Goal: Information Seeking & Learning: Find specific page/section

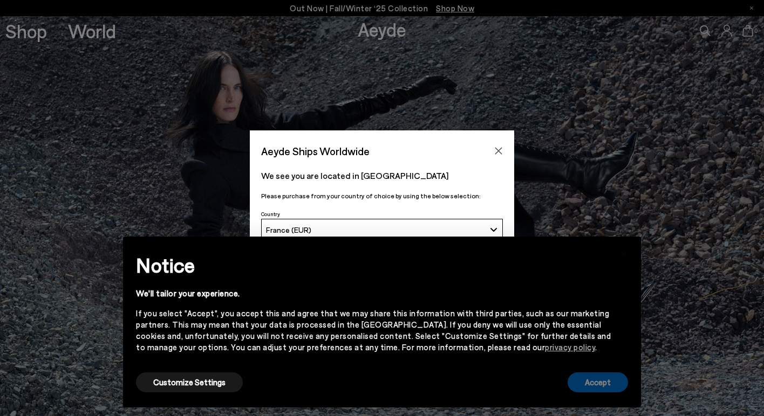
click at [587, 381] on button "Accept" at bounding box center [598, 383] width 60 height 20
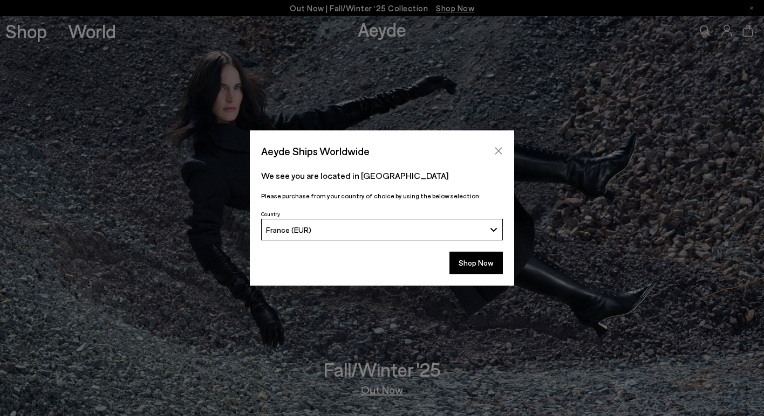
click at [497, 151] on icon "Close" at bounding box center [498, 151] width 9 height 9
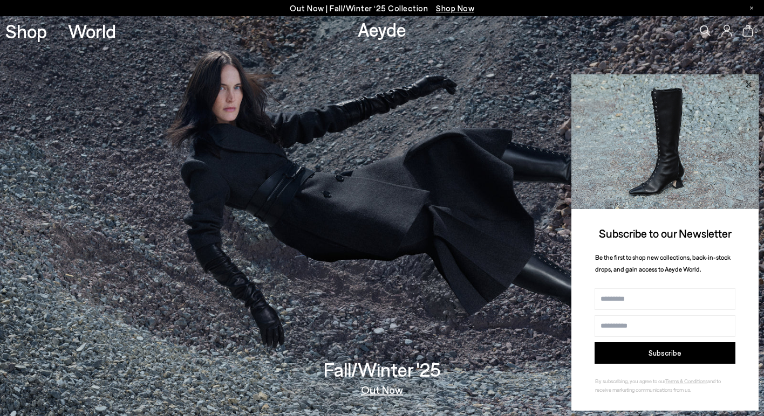
click at [748, 86] on icon at bounding box center [748, 83] width 5 height 5
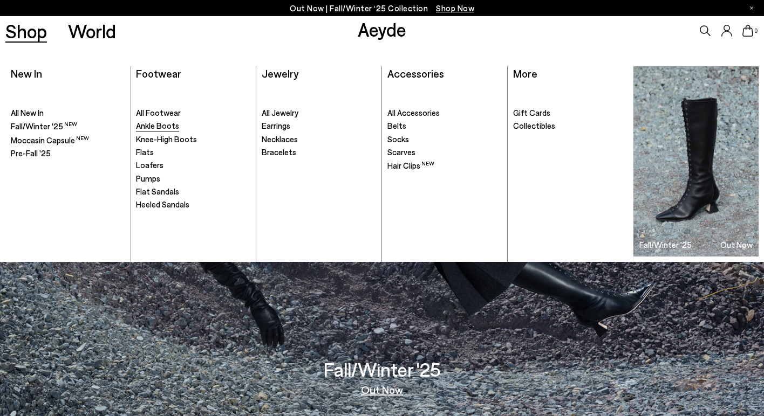
click at [157, 126] on span "Ankle Boots" at bounding box center [157, 126] width 43 height 10
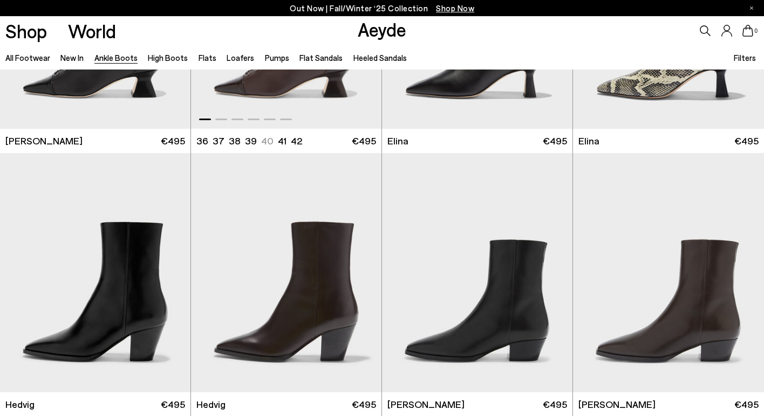
scroll to position [223, 0]
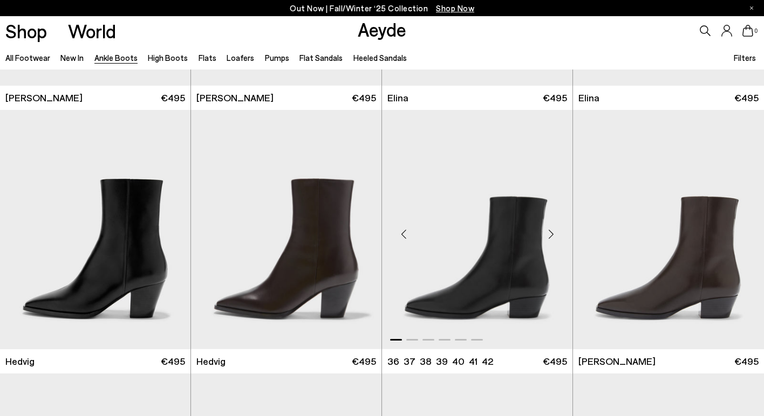
click at [490, 234] on img "1 / 6" at bounding box center [477, 230] width 190 height 240
click at [79, 235] on img "1 / 6" at bounding box center [95, 230] width 190 height 240
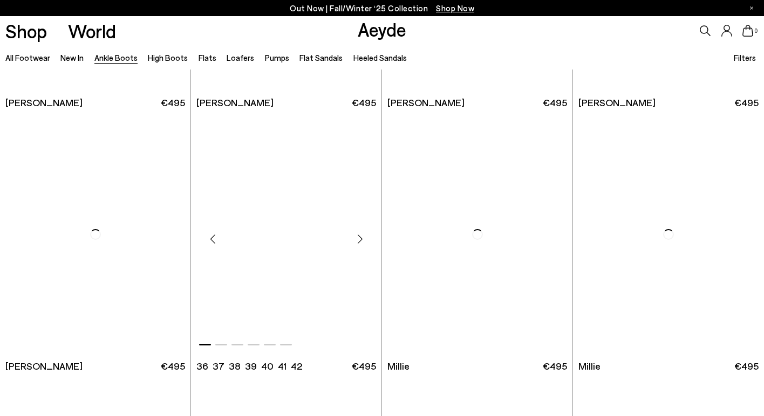
scroll to position [2037, 0]
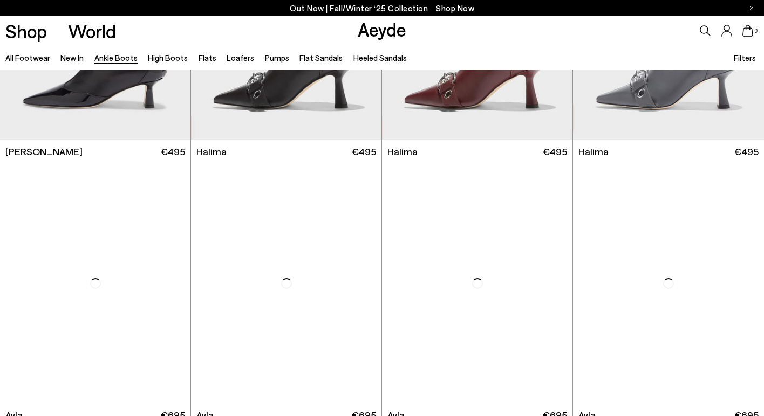
scroll to position [2846, 0]
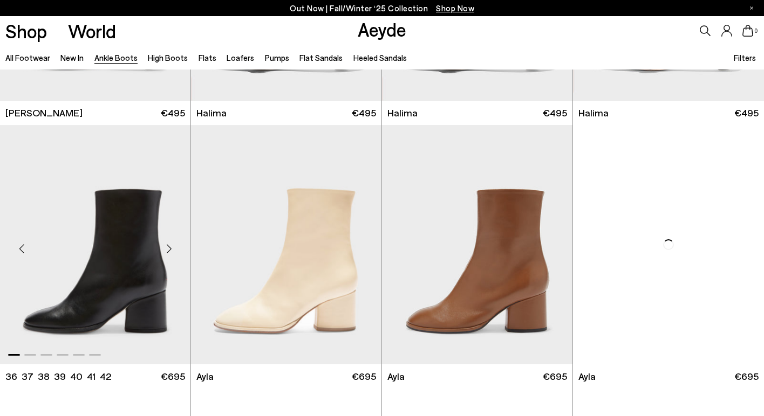
click at [119, 232] on img "1 / 6" at bounding box center [95, 245] width 190 height 240
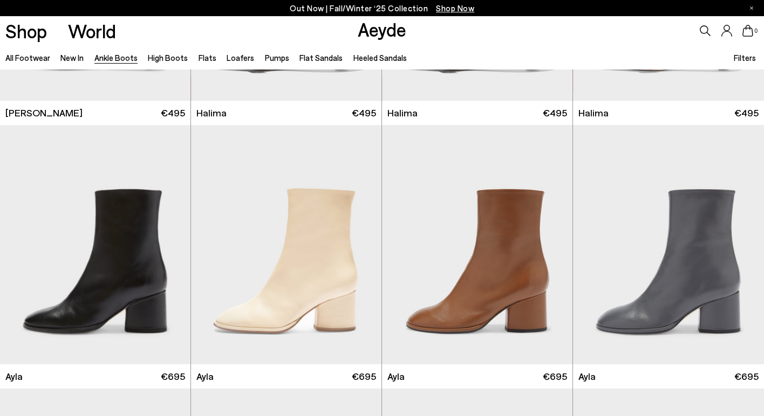
scroll to position [3120, 0]
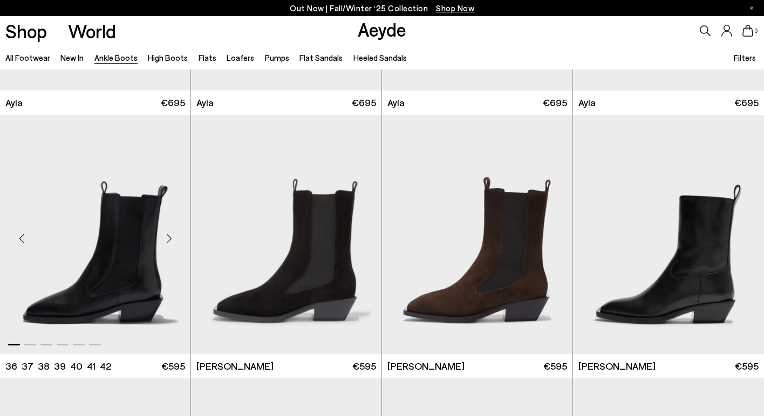
click at [117, 257] on img "1 / 6" at bounding box center [95, 235] width 190 height 240
click at [664, 233] on img "1 / 6" at bounding box center [668, 235] width 191 height 240
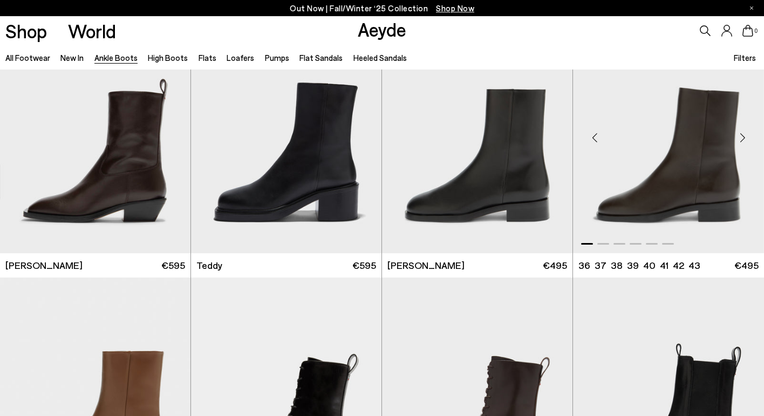
scroll to position [3548, 0]
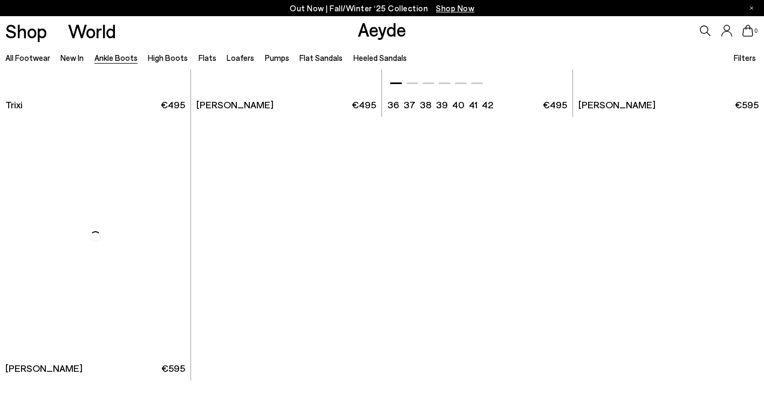
scroll to position [5492, 0]
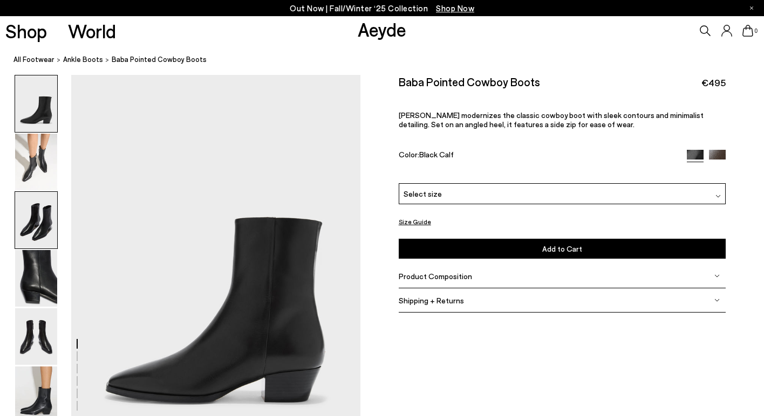
click at [38, 223] on img at bounding box center [36, 220] width 42 height 57
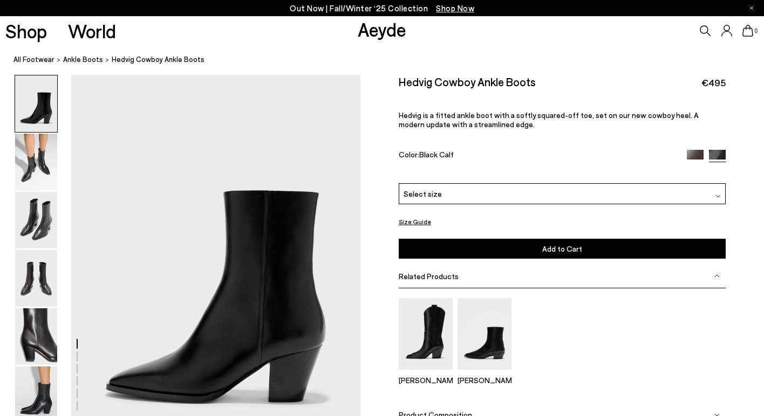
scroll to position [30, 0]
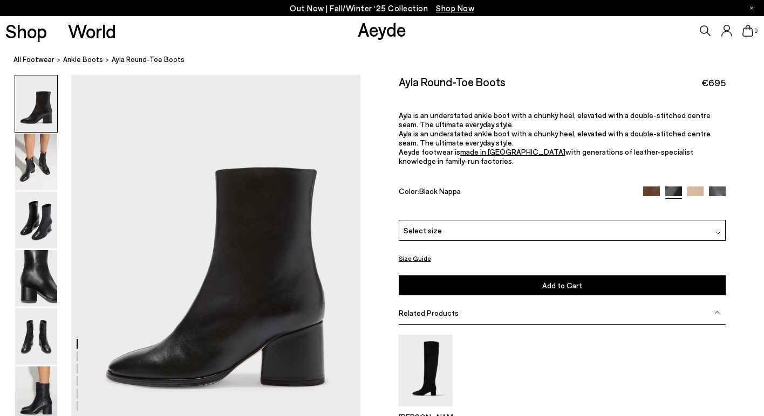
scroll to position [16, 0]
click at [36, 163] on img at bounding box center [36, 162] width 42 height 57
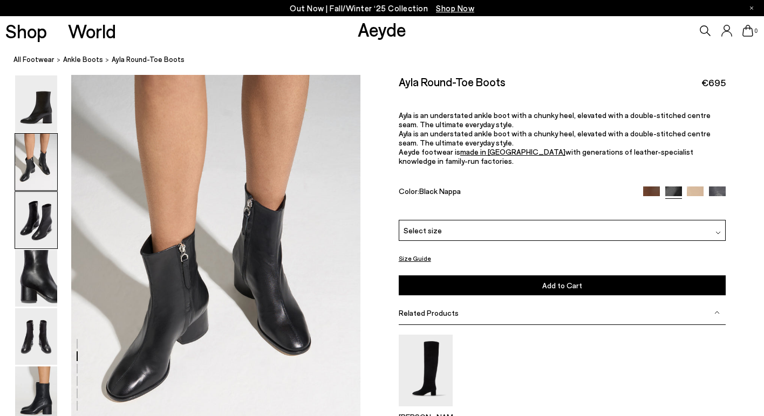
click at [35, 228] on img at bounding box center [36, 220] width 42 height 57
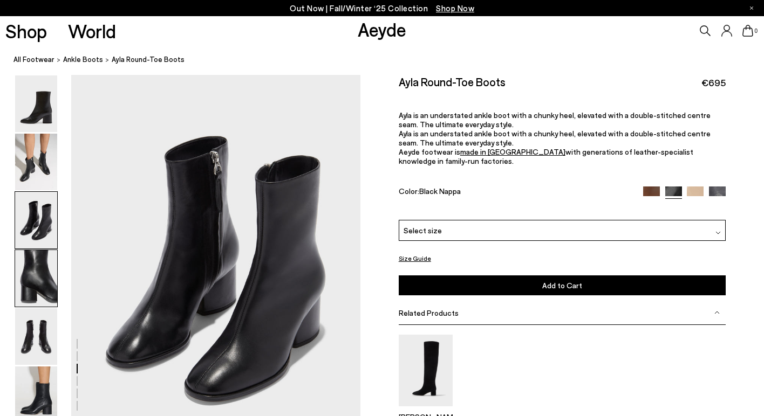
click at [33, 265] on img at bounding box center [36, 278] width 42 height 57
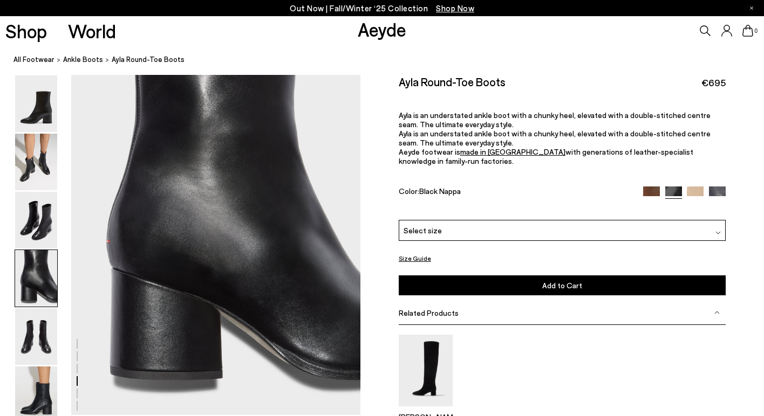
scroll to position [1207, 0]
click at [27, 330] on img at bounding box center [36, 337] width 42 height 57
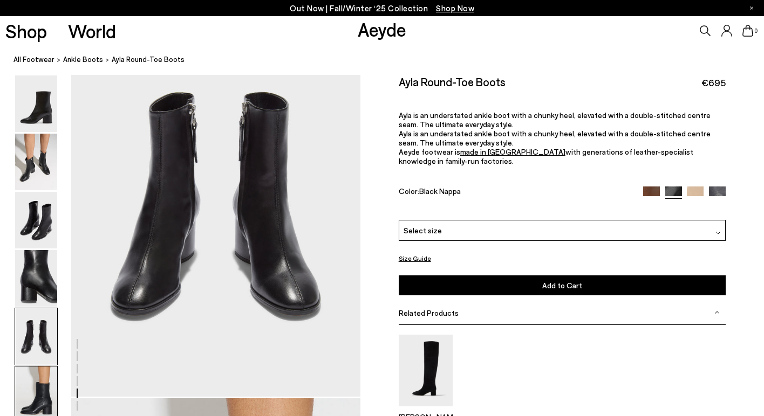
click at [40, 376] on img at bounding box center [36, 395] width 42 height 57
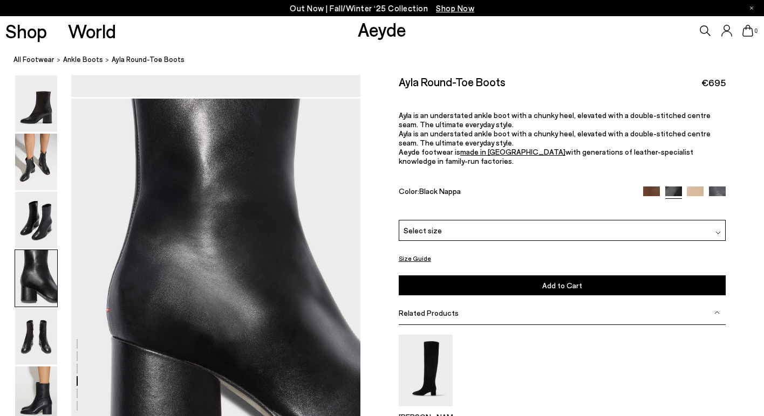
scroll to position [1137, 0]
click at [30, 164] on img at bounding box center [36, 162] width 42 height 57
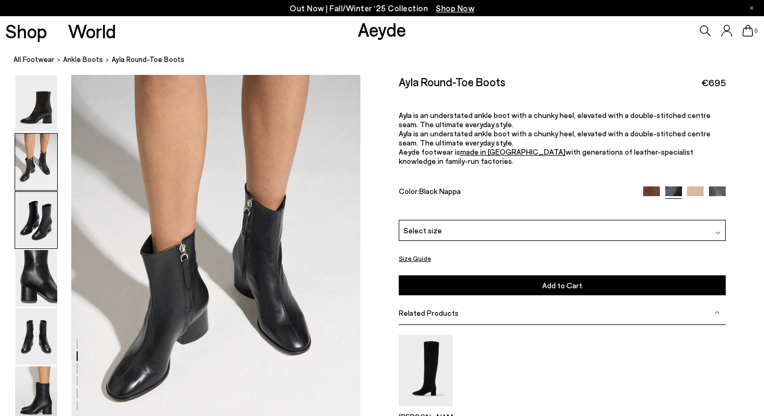
click at [31, 209] on img at bounding box center [36, 220] width 42 height 57
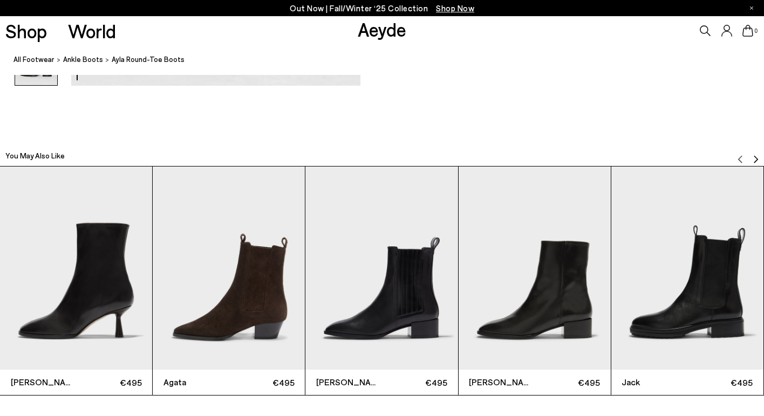
scroll to position [2327, 0]
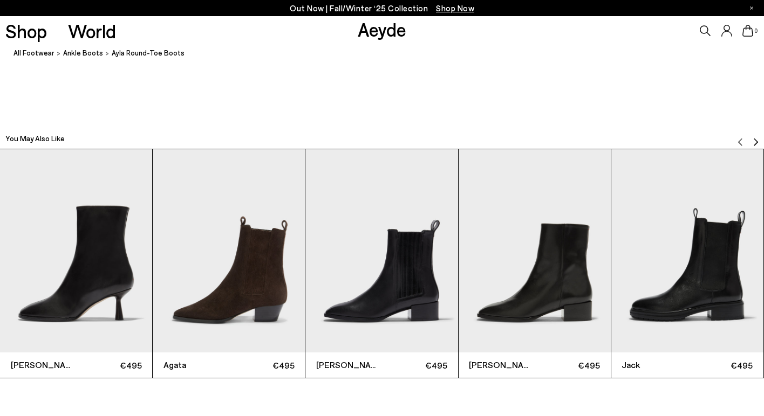
click at [756, 139] on img "Next slide" at bounding box center [756, 142] width 9 height 9
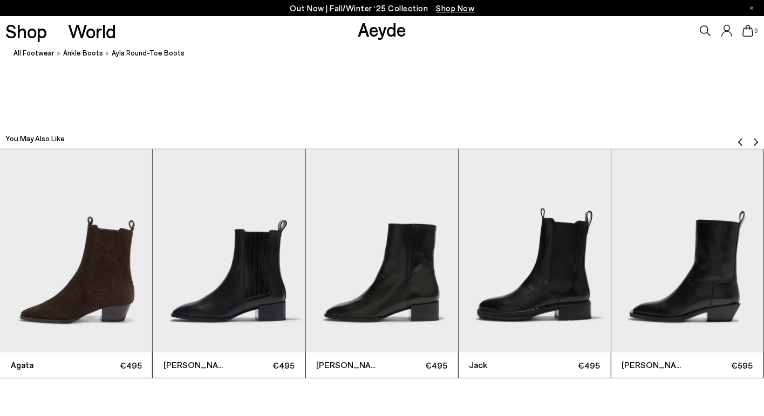
click at [756, 139] on img "Next slide" at bounding box center [756, 142] width 9 height 9
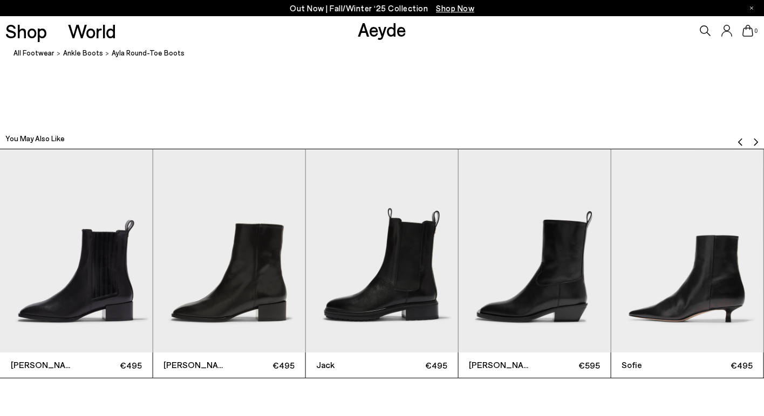
click at [579, 264] on img "6 / 12" at bounding box center [535, 250] width 152 height 203
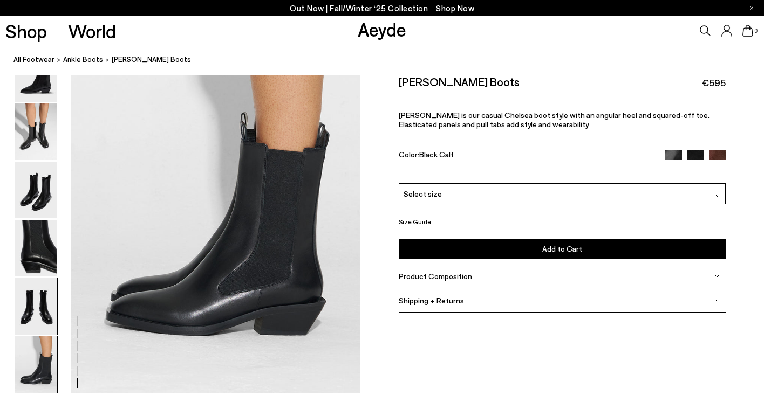
scroll to position [2027, 0]
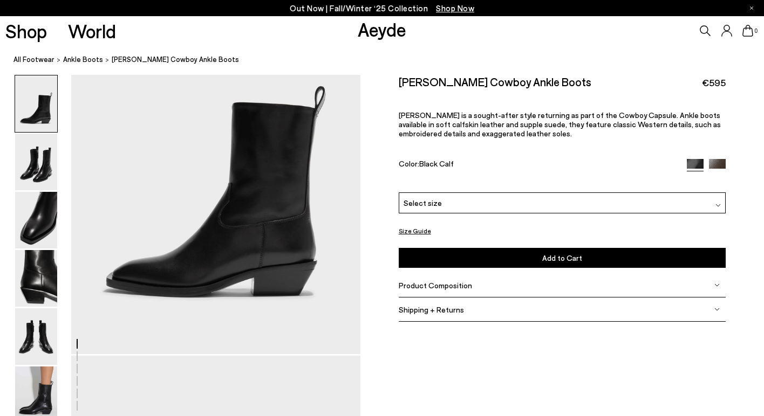
scroll to position [108, 0]
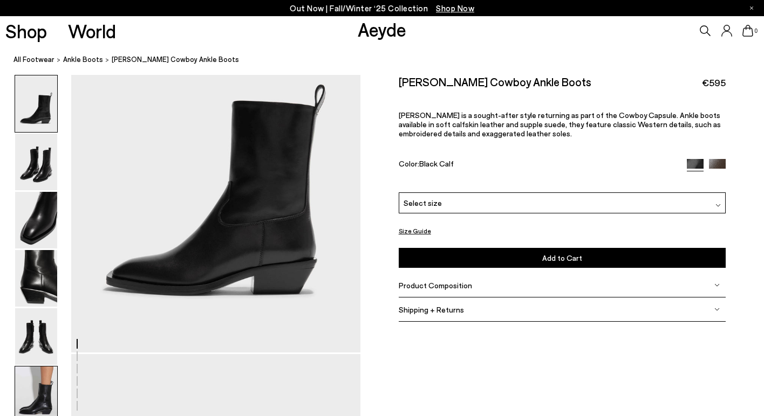
click at [46, 377] on img at bounding box center [36, 395] width 42 height 57
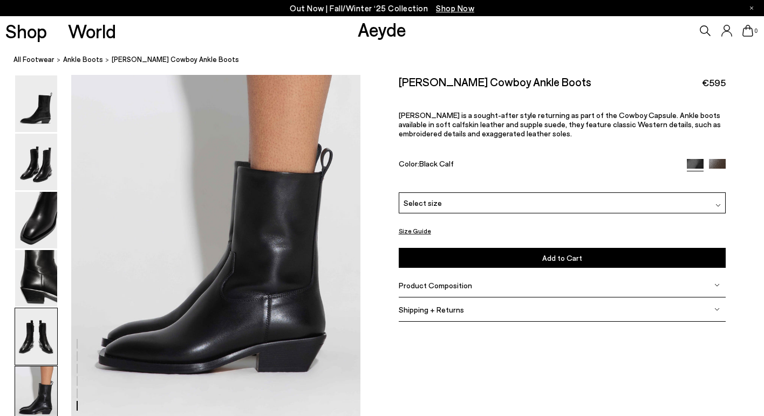
click at [37, 345] on img at bounding box center [36, 337] width 42 height 57
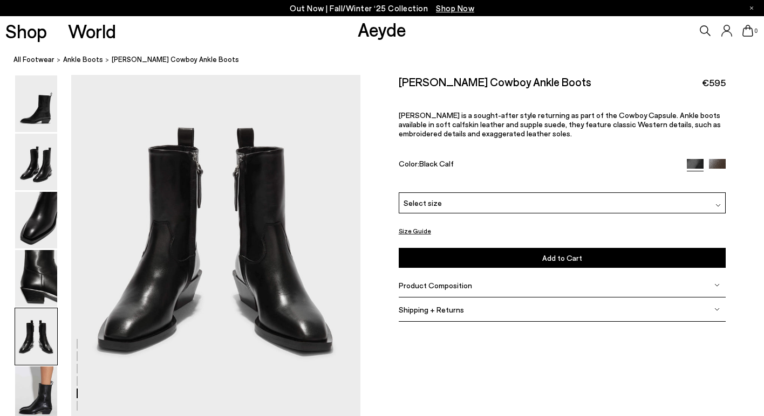
scroll to position [1577, 0]
click at [43, 289] on img at bounding box center [36, 278] width 42 height 57
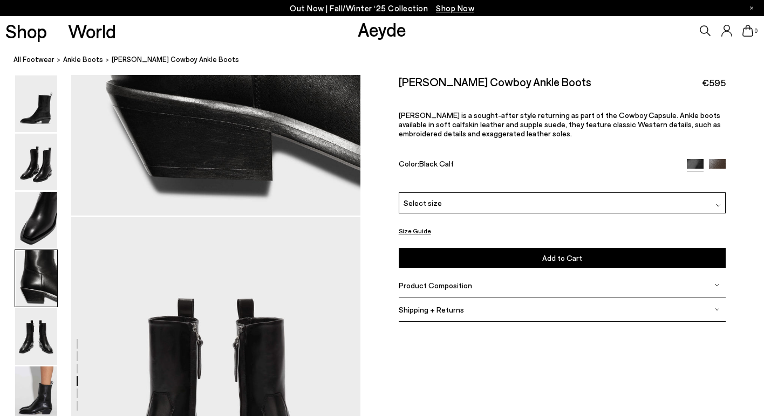
scroll to position [1403, 0]
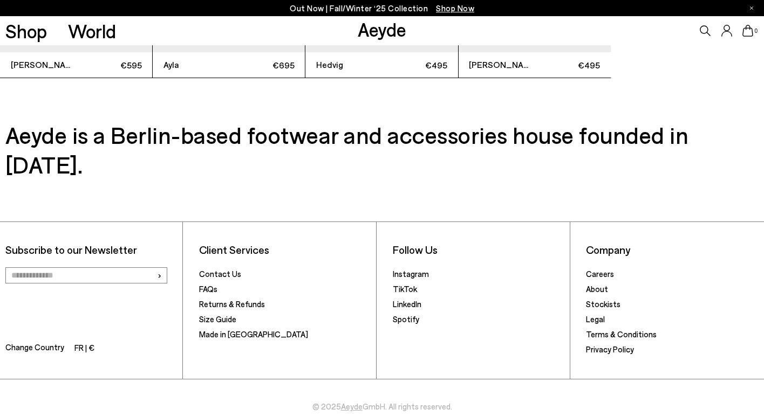
scroll to position [3247, 0]
click at [595, 300] on link "Stockists" at bounding box center [603, 305] width 35 height 10
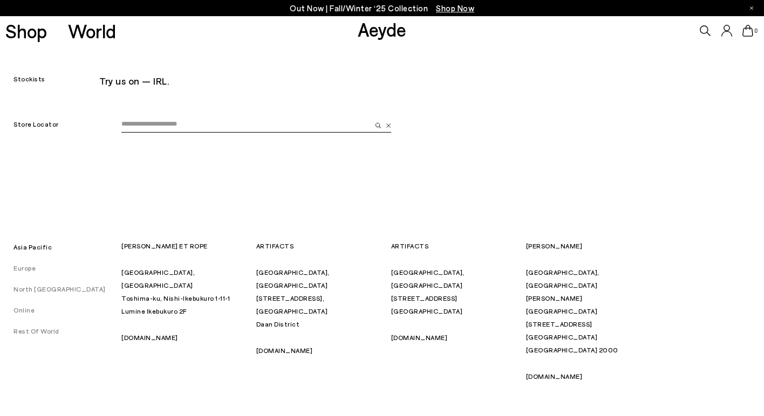
click at [244, 121] on input "email" at bounding box center [246, 125] width 250 height 16
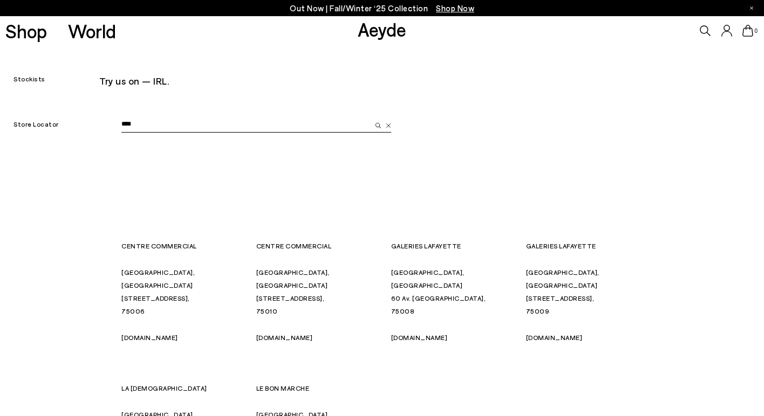
type input "*****"
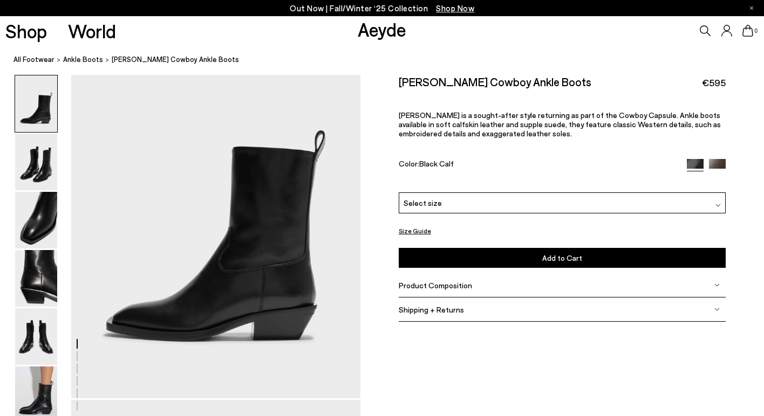
scroll to position [62, 0]
click at [30, 173] on img at bounding box center [36, 162] width 42 height 57
